Goal: Transaction & Acquisition: Book appointment/travel/reservation

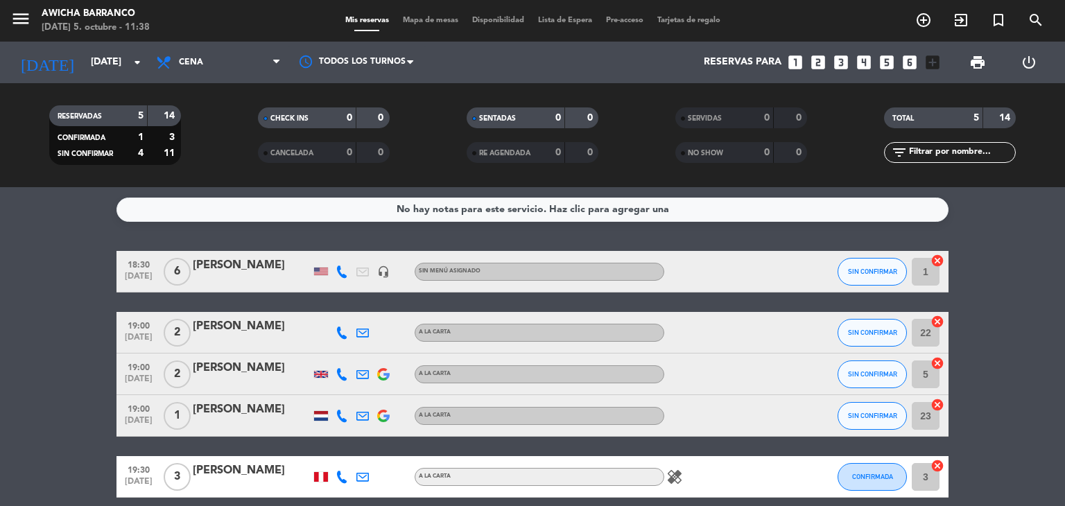
scroll to position [61, 0]
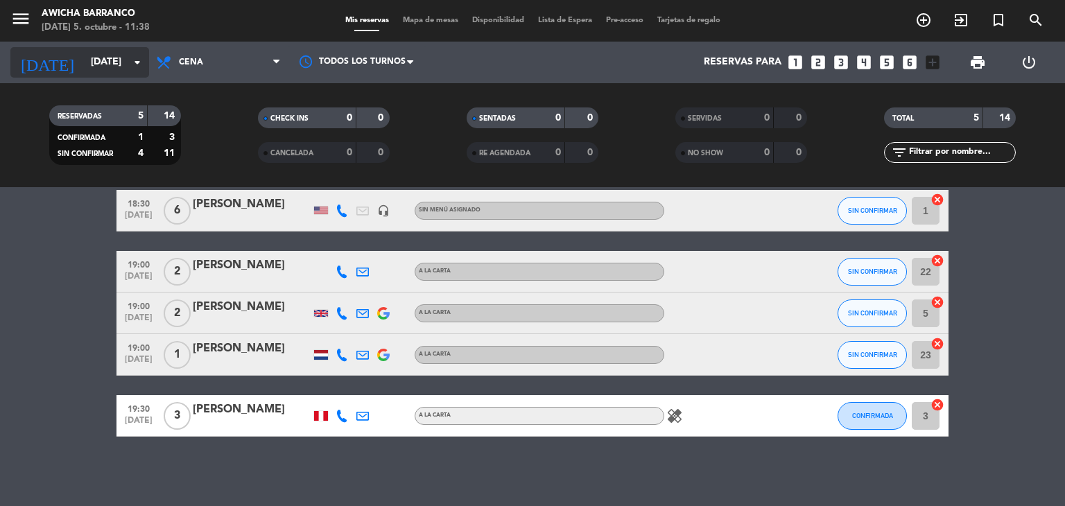
click at [110, 53] on input "[DATE]" at bounding box center [150, 62] width 132 height 25
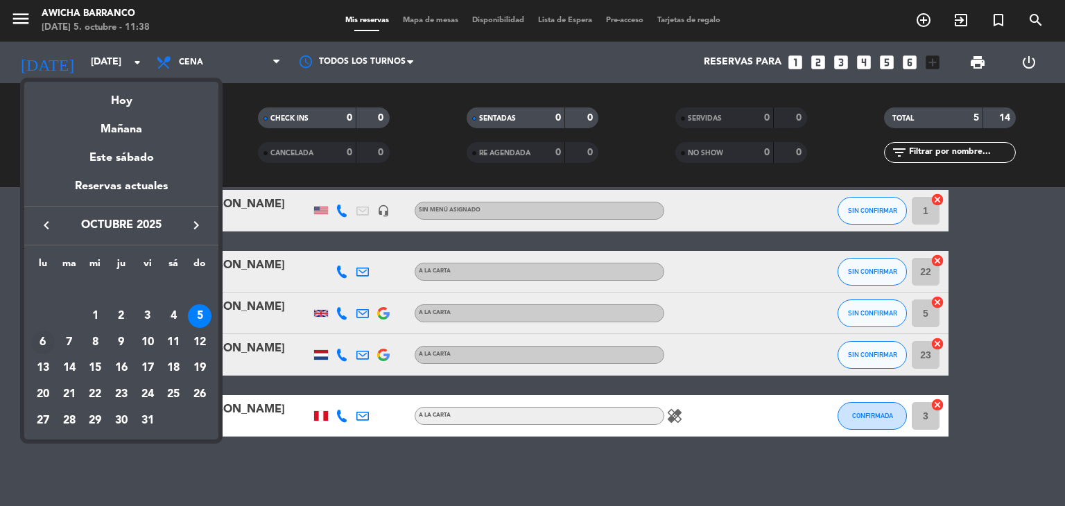
click at [37, 343] on div "6" at bounding box center [43, 343] width 24 height 24
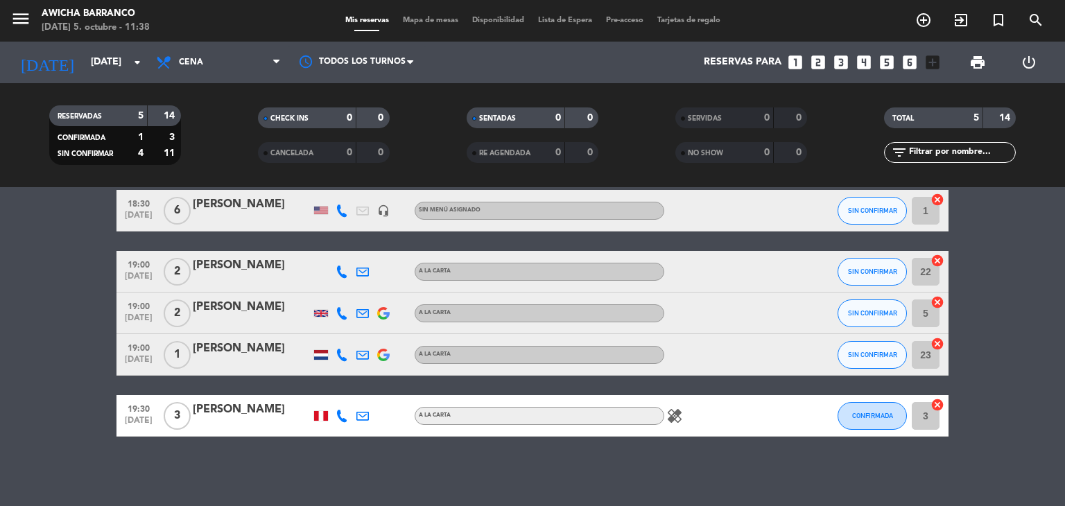
type input "[DATE]"
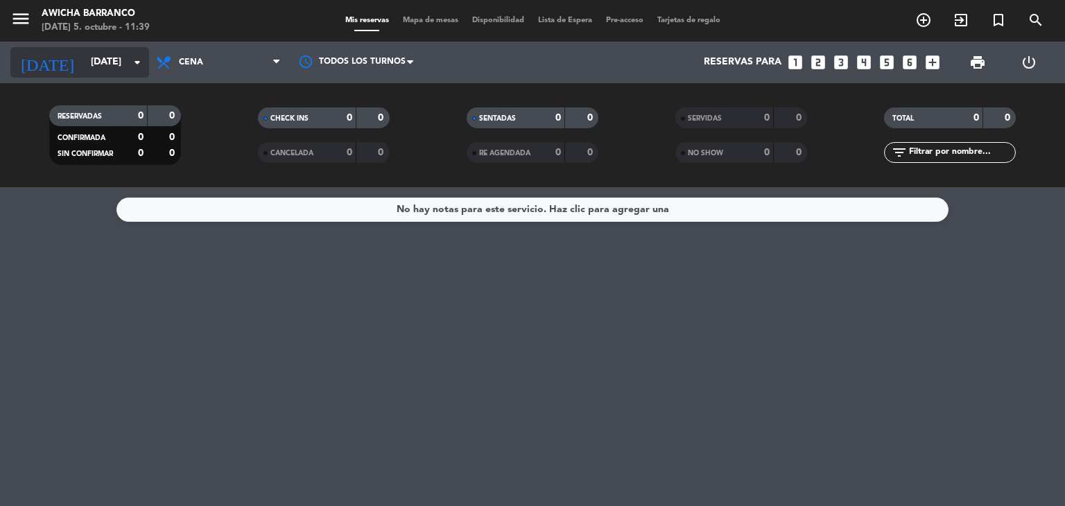
click at [106, 68] on input "[DATE]" at bounding box center [150, 62] width 132 height 25
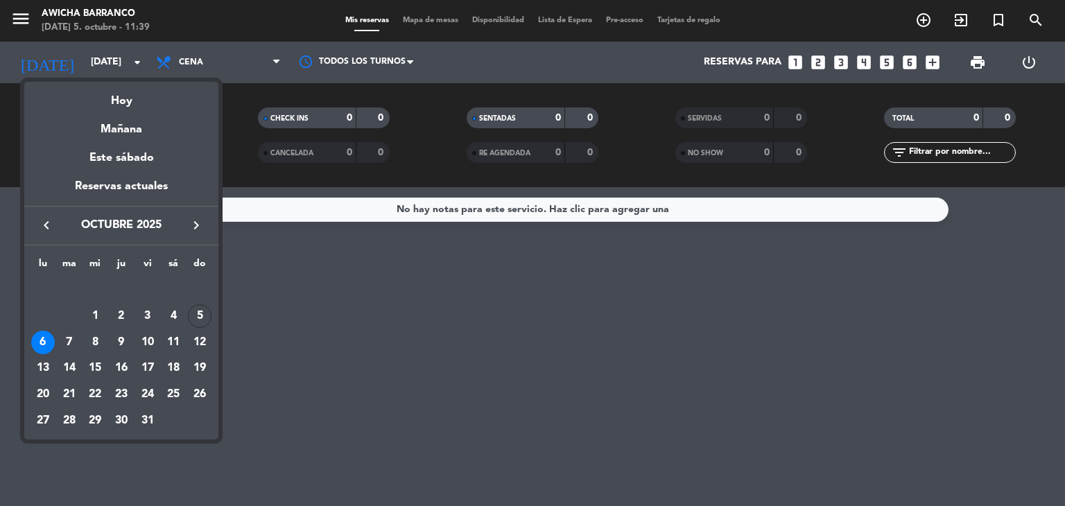
click at [917, 16] on div at bounding box center [532, 253] width 1065 height 506
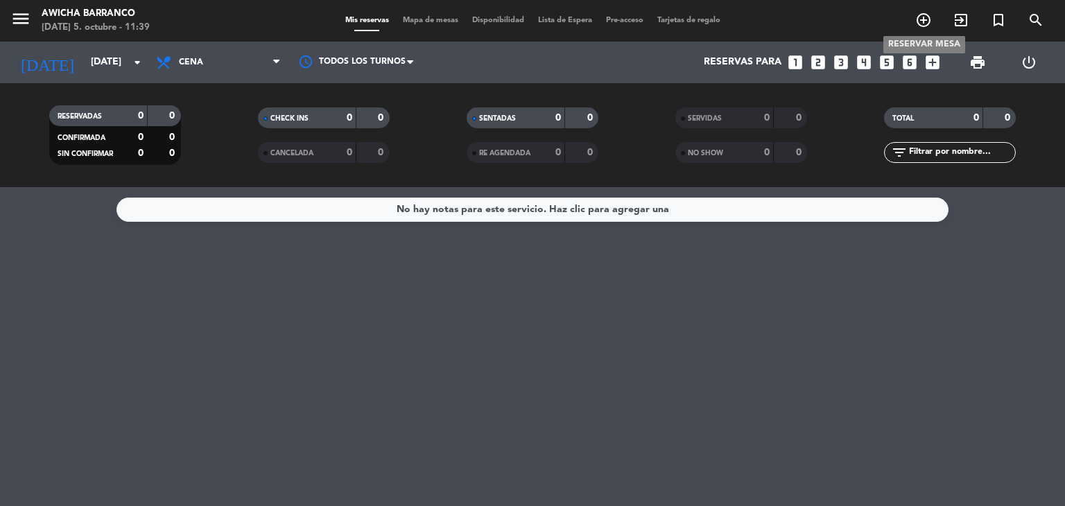
click at [917, 16] on icon "add_circle_outline" at bounding box center [923, 20] width 17 height 17
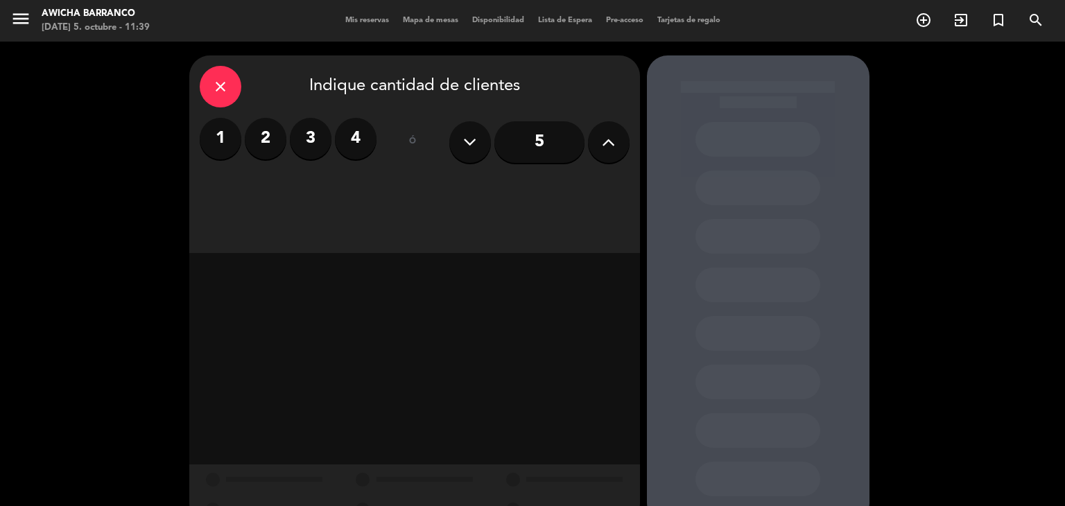
click at [311, 137] on label "3" at bounding box center [311, 139] width 42 height 42
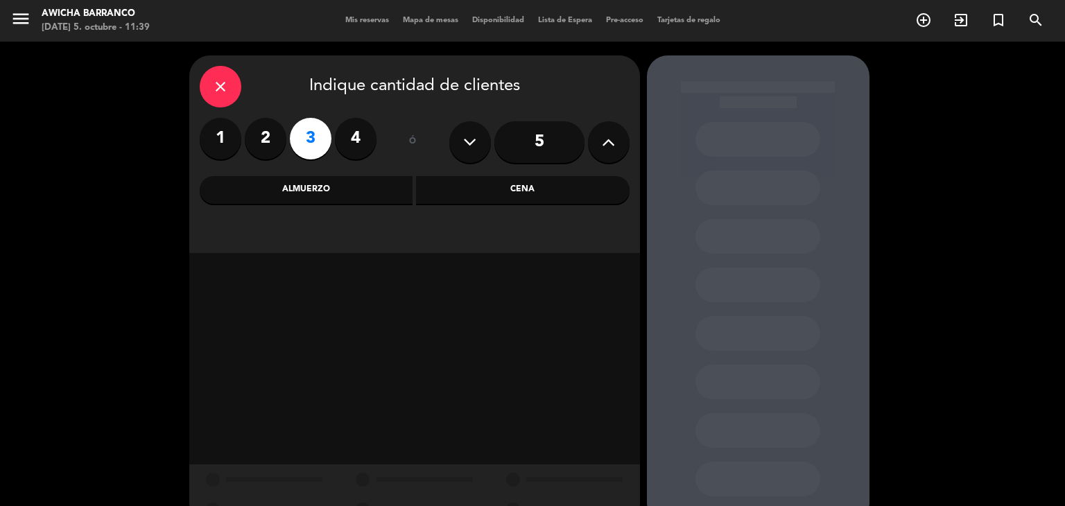
click at [345, 196] on div "Almuerzo" at bounding box center [307, 190] width 214 height 28
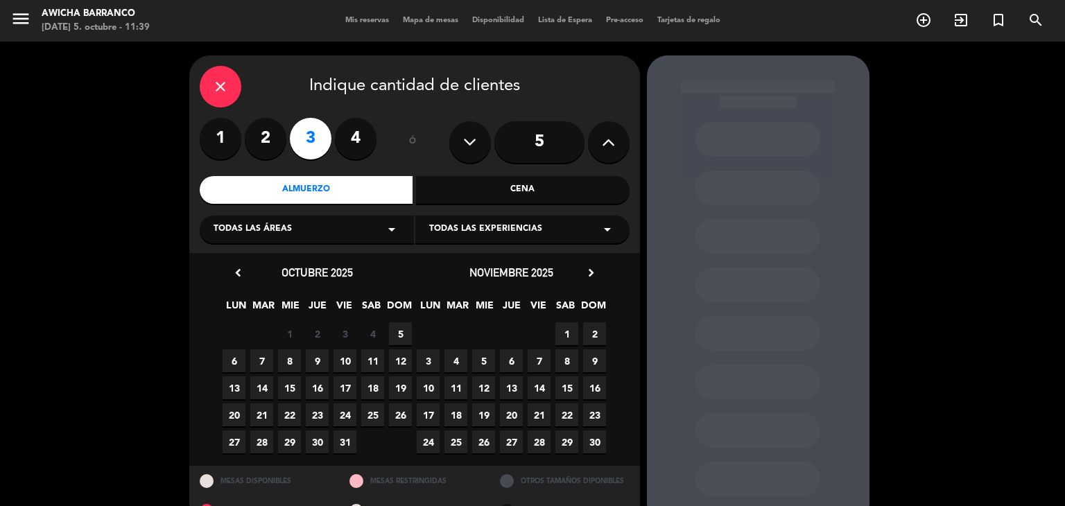
click at [240, 364] on span "6" at bounding box center [234, 360] width 23 height 23
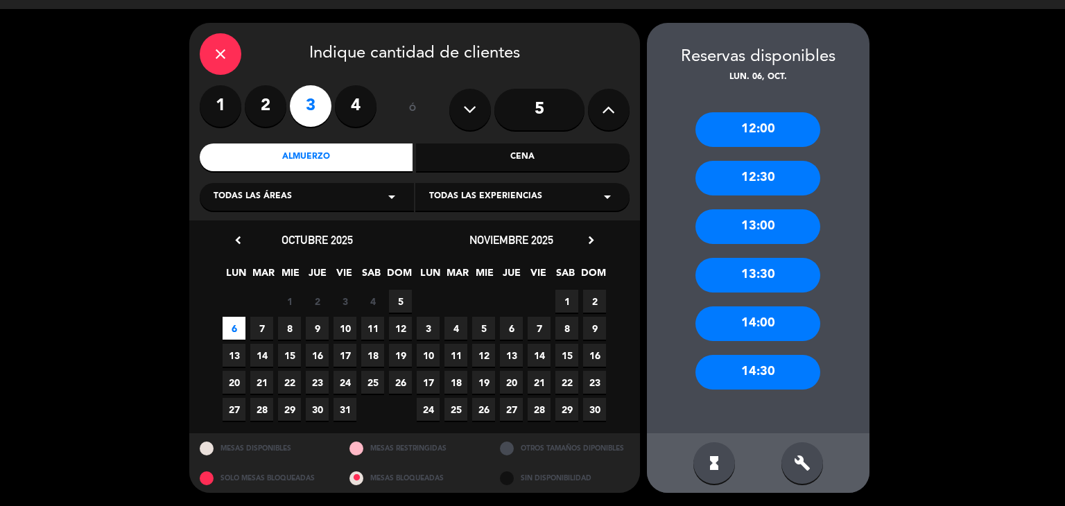
click at [741, 221] on div "13:00" at bounding box center [757, 226] width 125 height 35
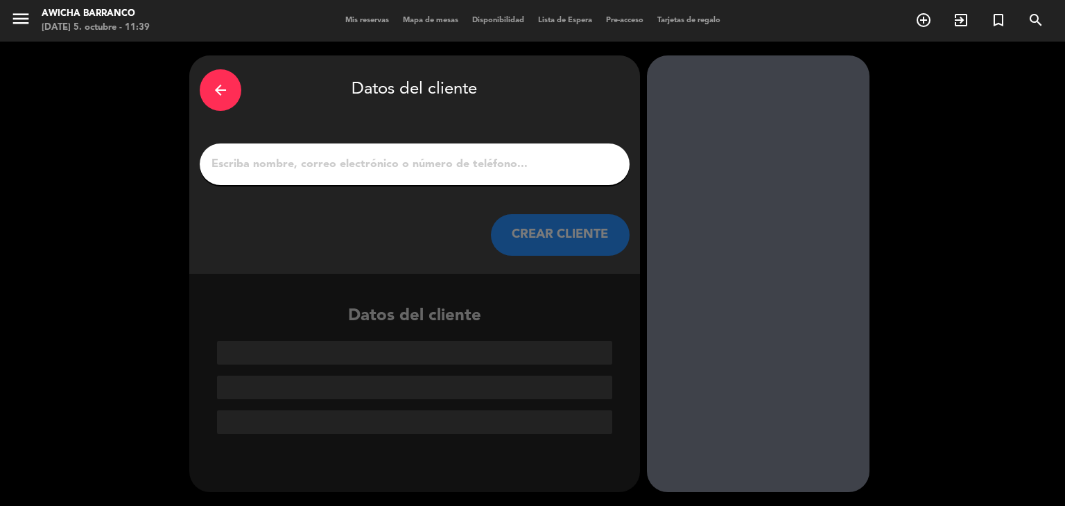
click at [438, 148] on div at bounding box center [415, 165] width 430 height 42
click at [438, 153] on div at bounding box center [415, 165] width 430 height 42
click at [438, 162] on input "1" at bounding box center [414, 164] width 409 height 19
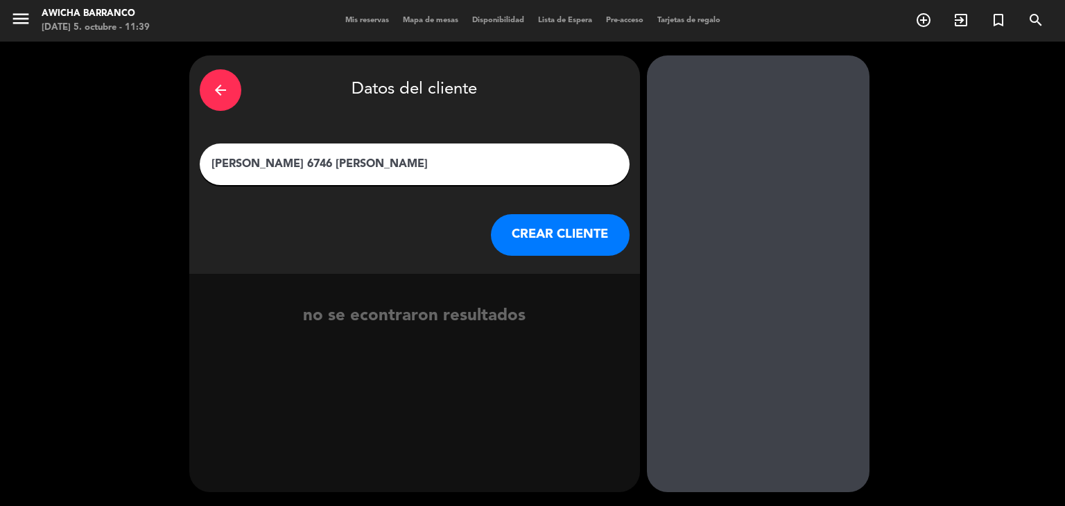
type input "[PERSON_NAME] 6746 [PERSON_NAME]"
click at [612, 234] on button "CREAR CLIENTE" at bounding box center [560, 235] width 139 height 42
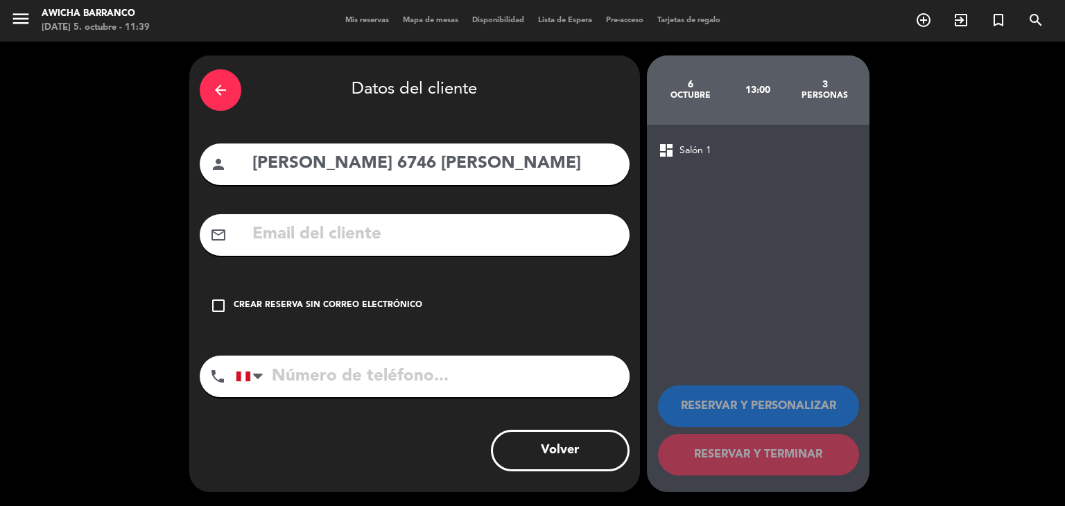
click at [216, 306] on icon "check_box_outline_blank" at bounding box center [218, 305] width 17 height 17
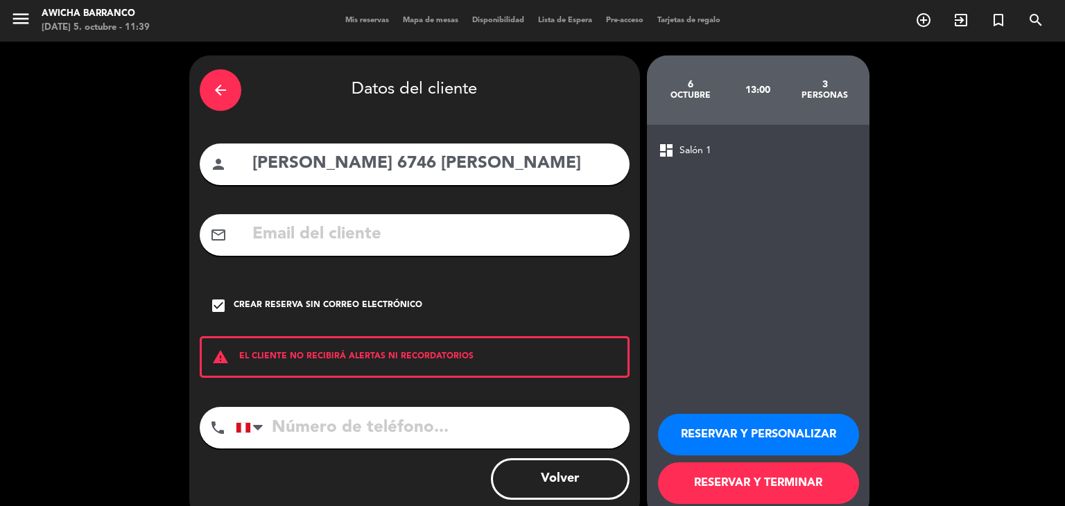
click at [716, 424] on button "RESERVAR Y PERSONALIZAR" at bounding box center [758, 435] width 201 height 42
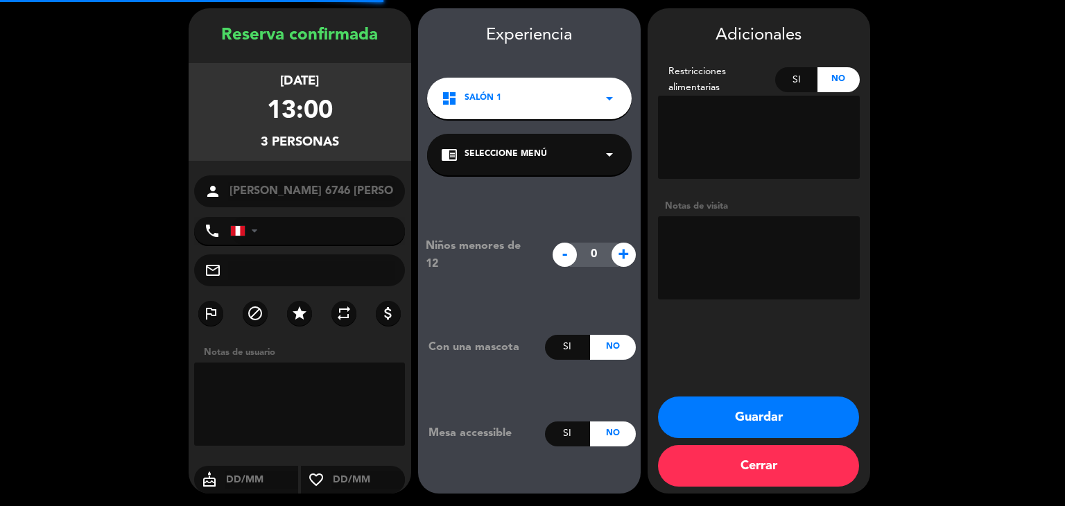
scroll to position [48, 0]
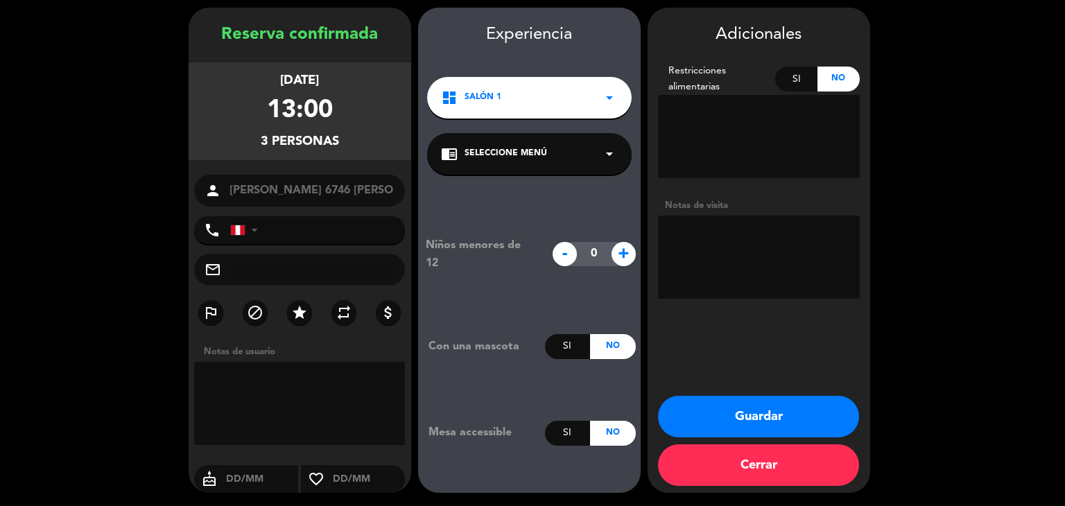
click at [748, 410] on button "Guardar" at bounding box center [758, 417] width 201 height 42
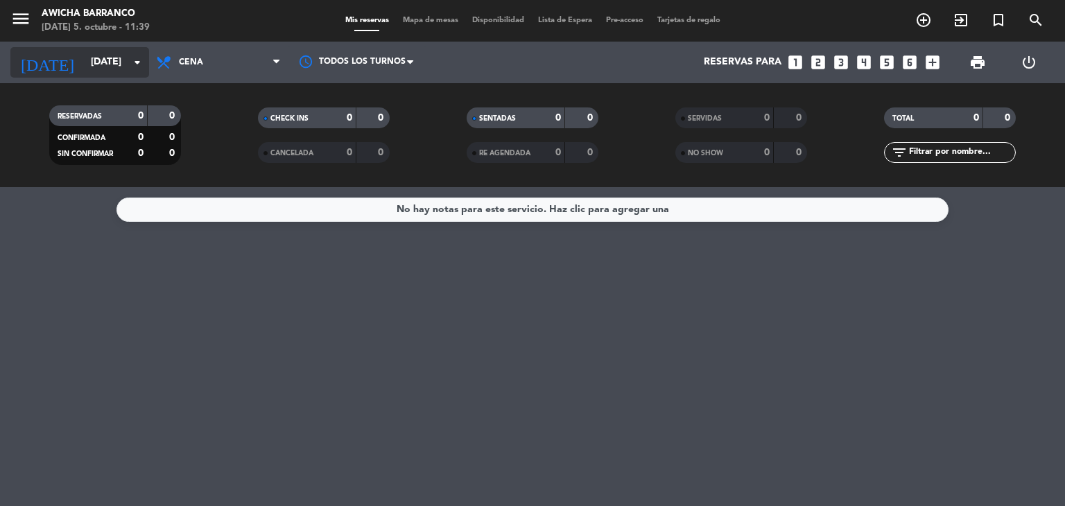
click at [122, 62] on input "[DATE]" at bounding box center [150, 62] width 132 height 25
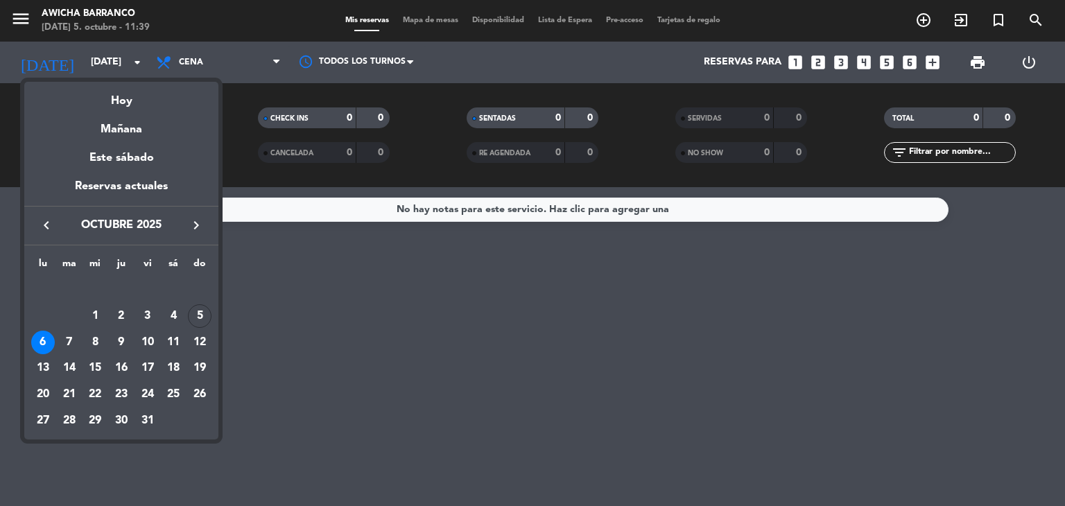
click at [211, 60] on div at bounding box center [532, 253] width 1065 height 506
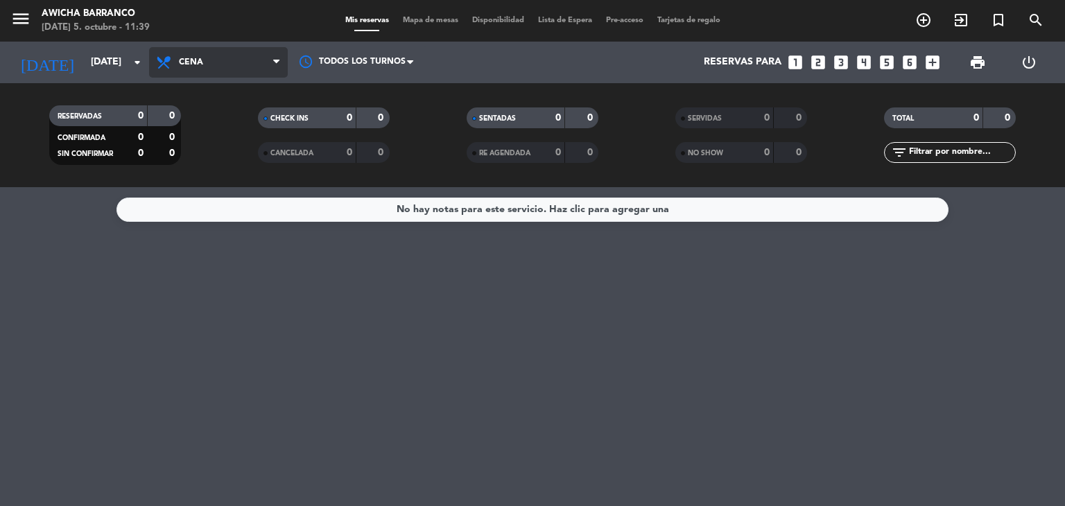
click at [236, 64] on span "Cena" at bounding box center [218, 62] width 139 height 31
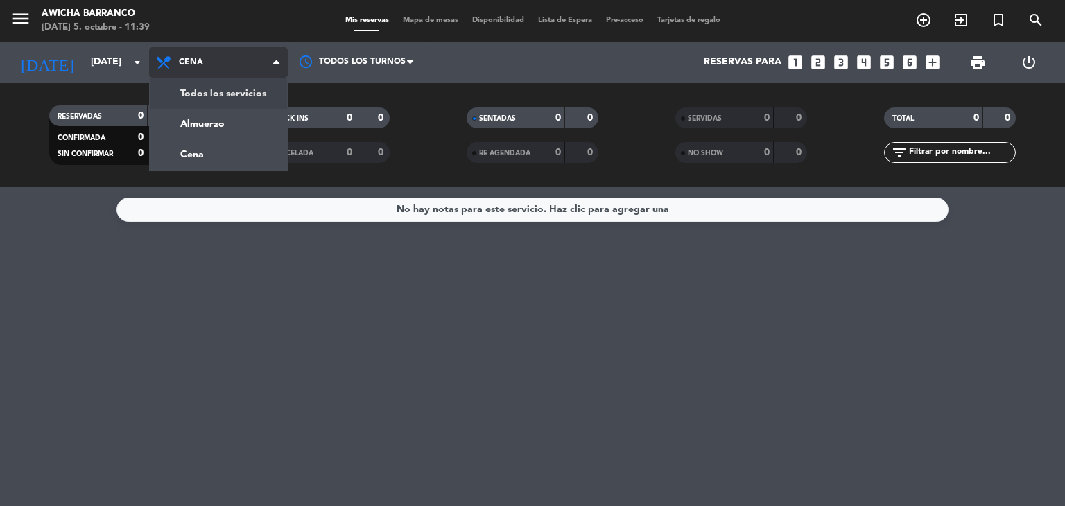
click at [232, 101] on div "menu Awicha [PERSON_NAME][DATE] 5. octubre - 11:39 Mis reservas Mapa de mesas D…" at bounding box center [532, 93] width 1065 height 187
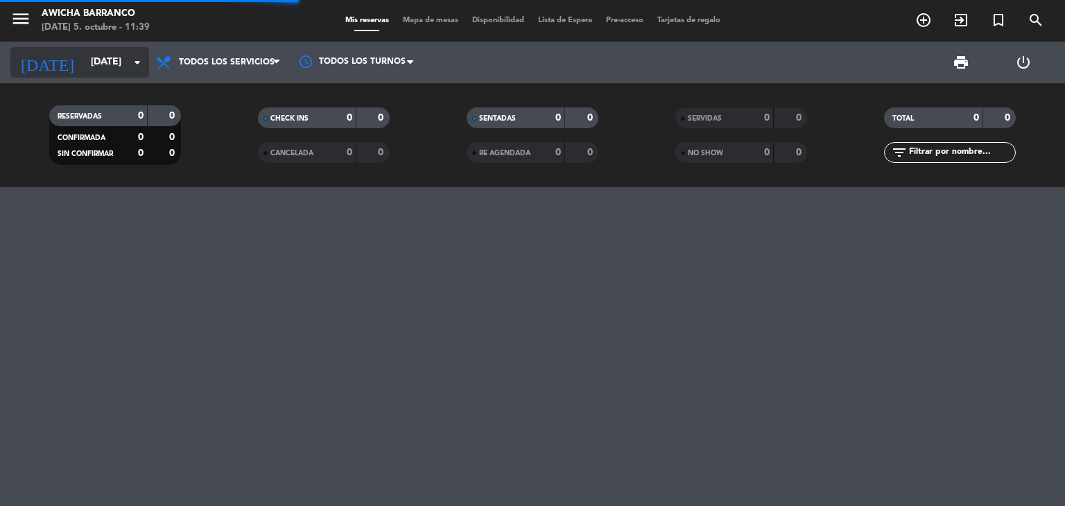
click at [115, 65] on input "[DATE]" at bounding box center [150, 62] width 132 height 25
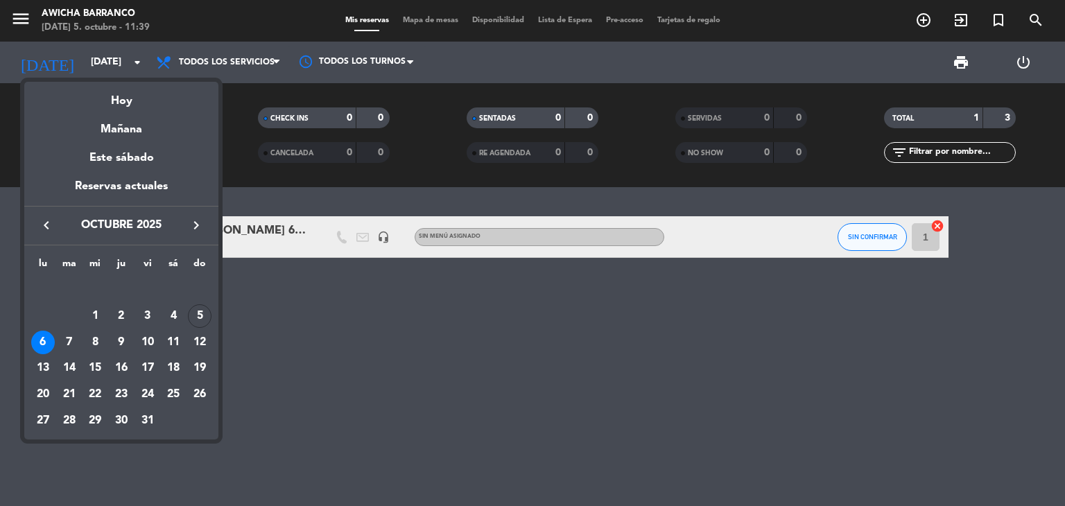
click at [134, 101] on div "Hoy" at bounding box center [121, 96] width 194 height 28
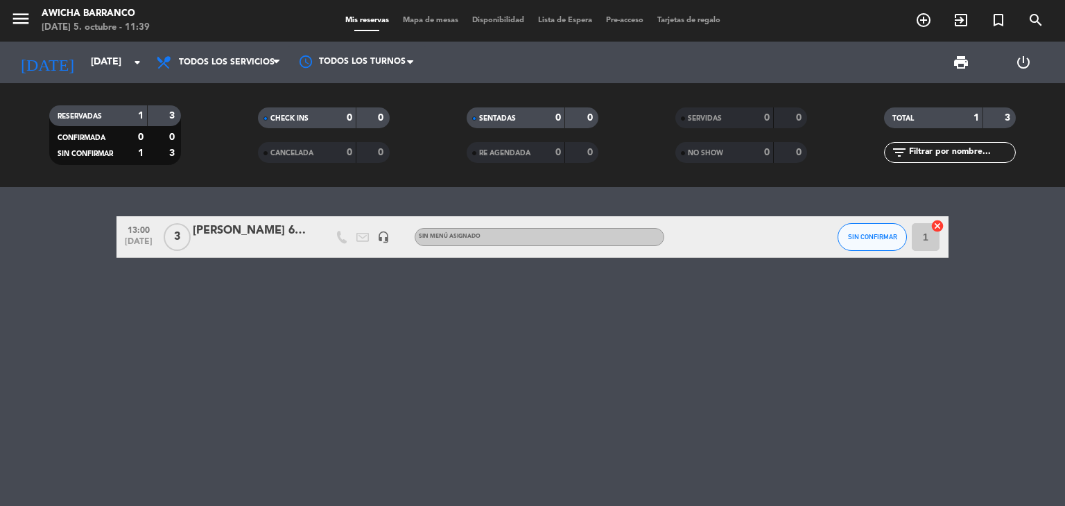
type input "[DATE]"
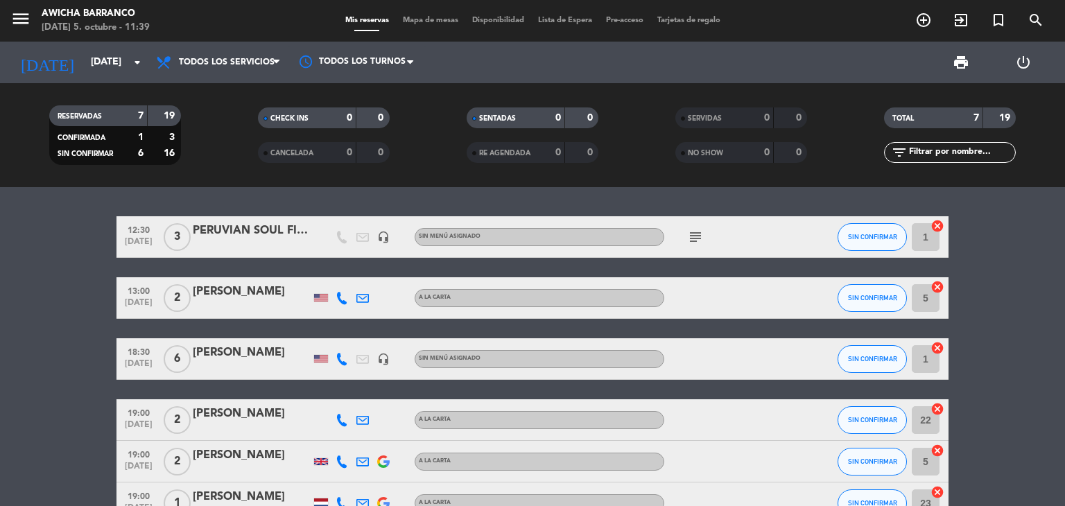
click at [293, 239] on div "PERUVIAN SOUL FILE: 5917 - DESFOR" at bounding box center [252, 231] width 118 height 18
